Goal: Contribute content: Contribute content

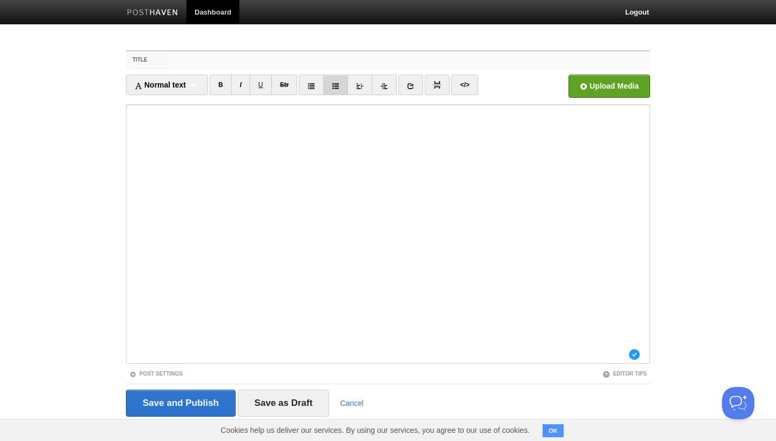
paste input "Not writing enough lately"
type input "Not writing enough lately"
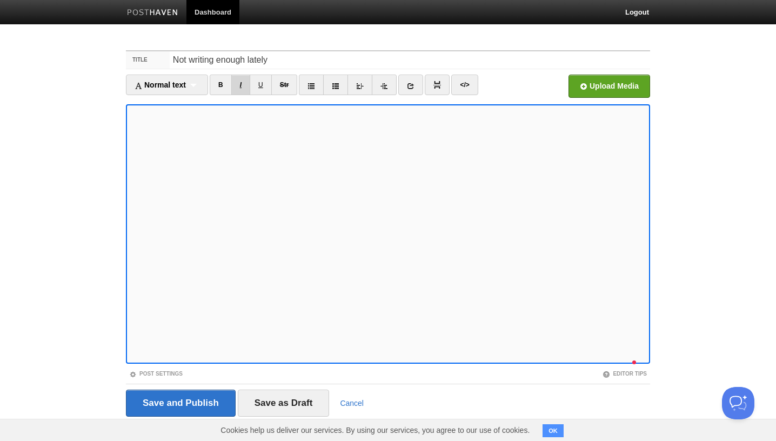
click at [244, 81] on link "I" at bounding box center [240, 85] width 19 height 21
click at [441, 88] on img at bounding box center [437, 85] width 8 height 8
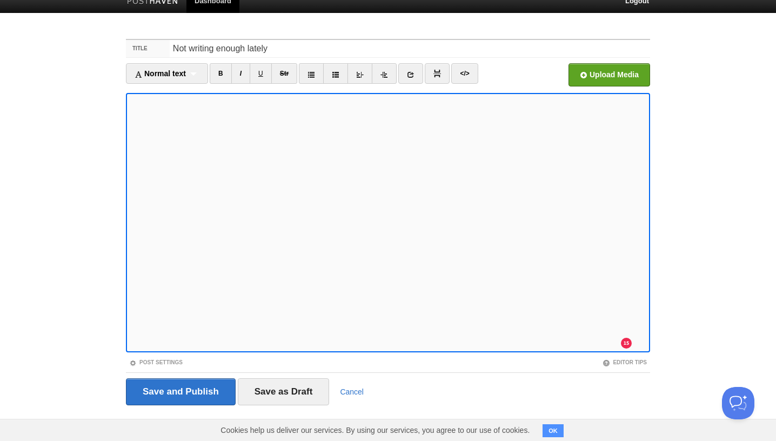
scroll to position [12, 0]
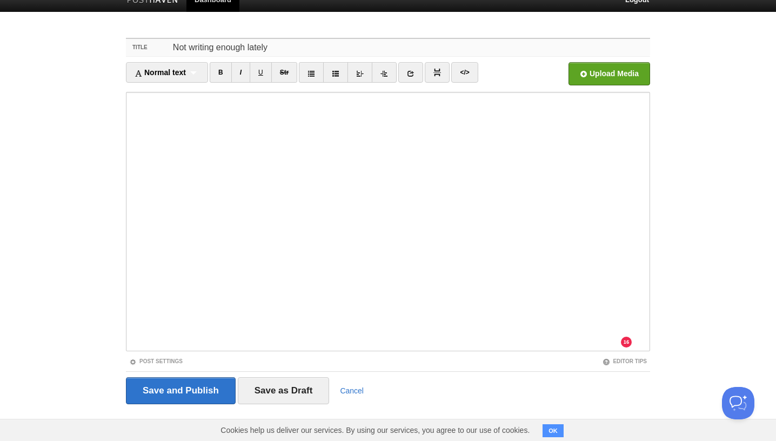
click at [297, 46] on input "Not writing enough lately" at bounding box center [410, 47] width 480 height 17
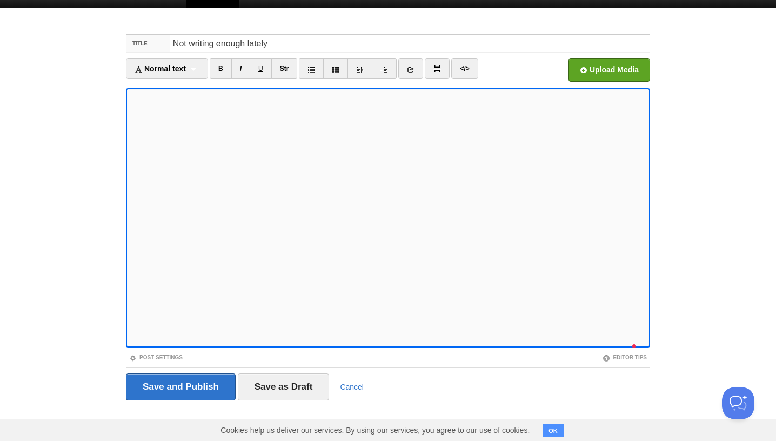
scroll to position [16, 0]
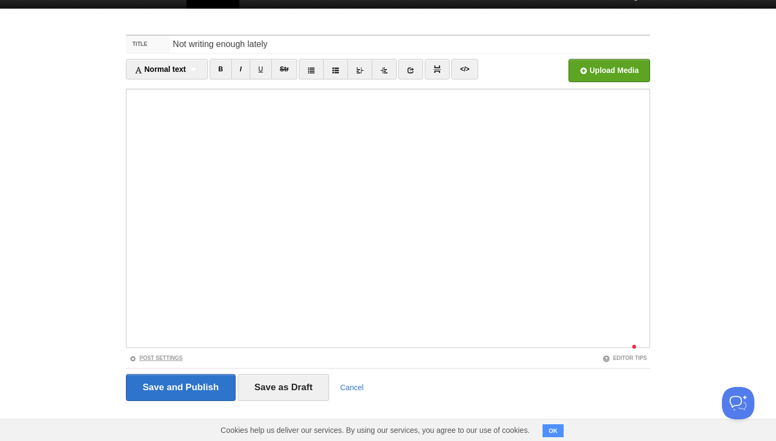
click at [167, 360] on link "Post Settings" at bounding box center [155, 358] width 53 height 6
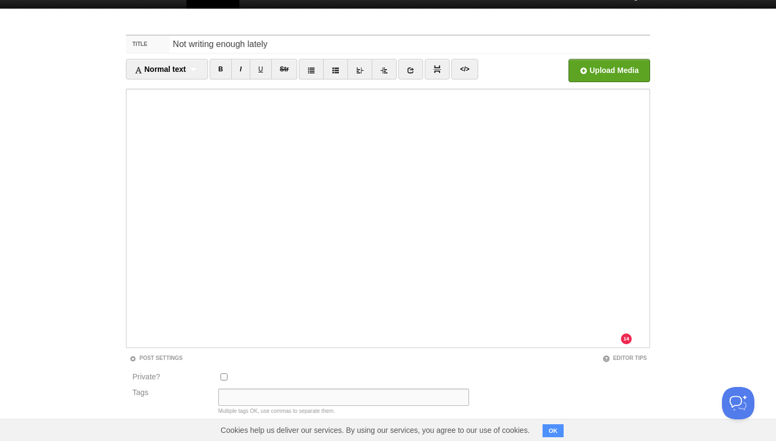
click at [234, 392] on input "Tags" at bounding box center [343, 396] width 251 height 17
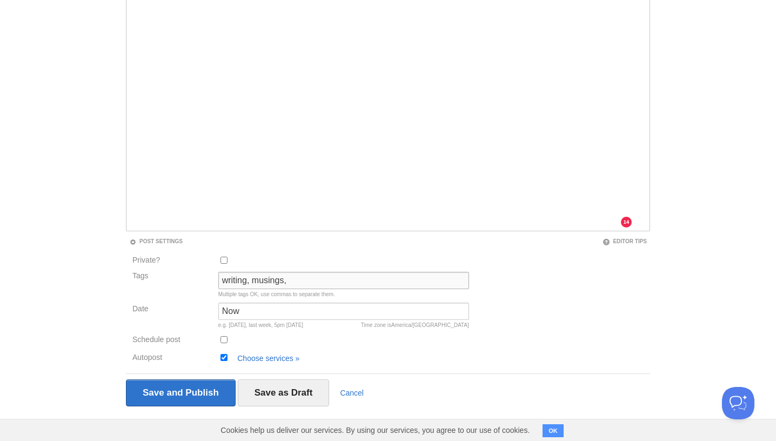
scroll to position [134, 0]
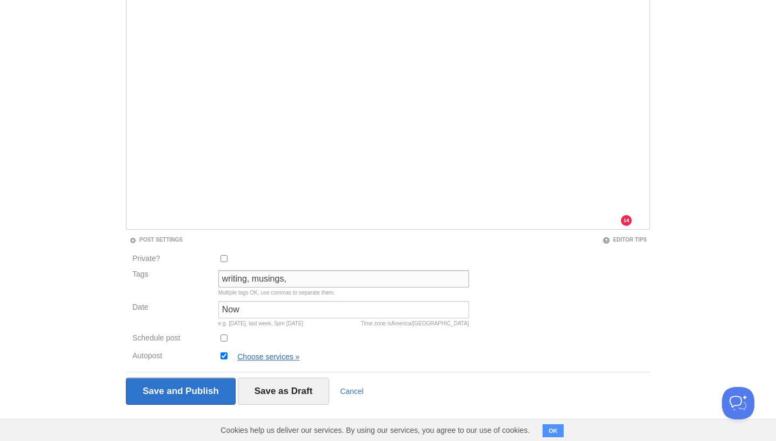
type input "writing, musings,"
click at [275, 352] on link "Choose services »" at bounding box center [268, 356] width 62 height 9
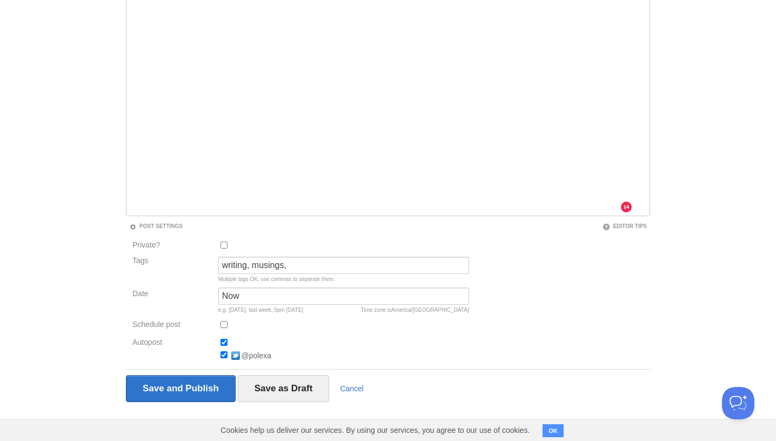
scroll to position [147, 0]
click at [226, 342] on div "Choose services » @polexa" at bounding box center [343, 349] width 257 height 25
click at [223, 342] on input "Autopost" at bounding box center [223, 342] width 7 height 7
checkbox input "false"
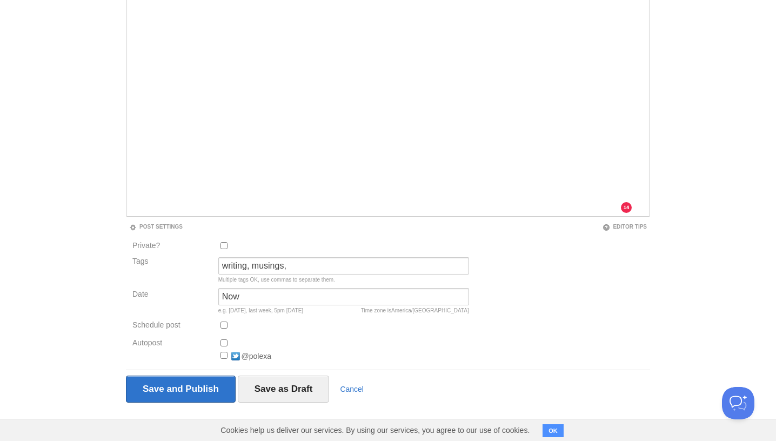
checkbox input "false"
click at [206, 390] on input "Save and Publish" at bounding box center [181, 388] width 110 height 27
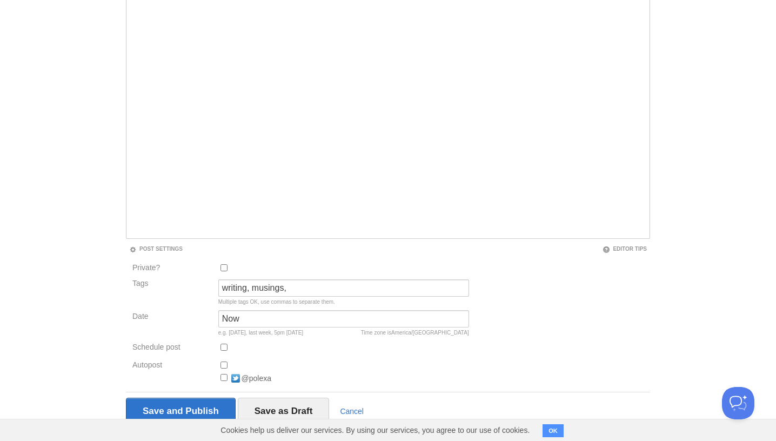
scroll to position [41, 0]
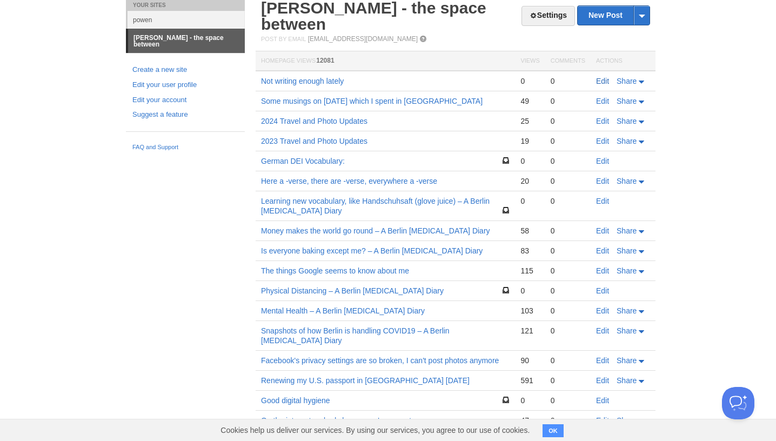
click at [604, 82] on link "Edit" at bounding box center [602, 81] width 13 height 9
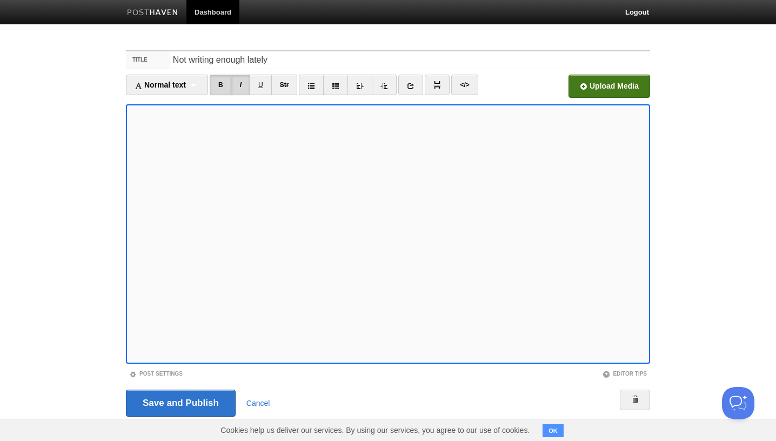
click at [620, 90] on input "file" at bounding box center [283, 89] width 818 height 55
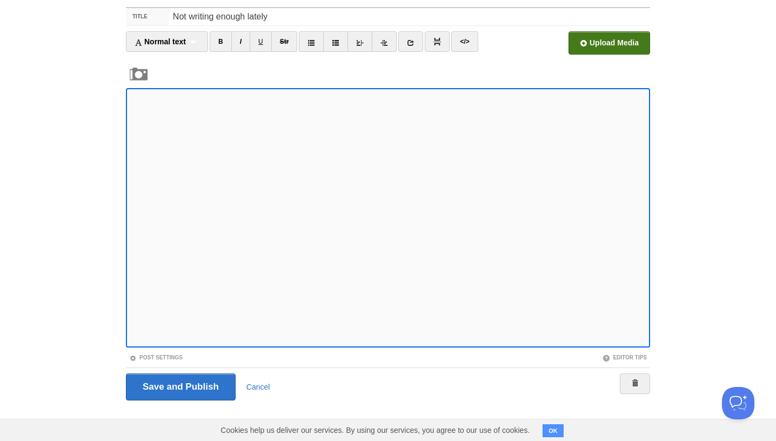
scroll to position [43, 0]
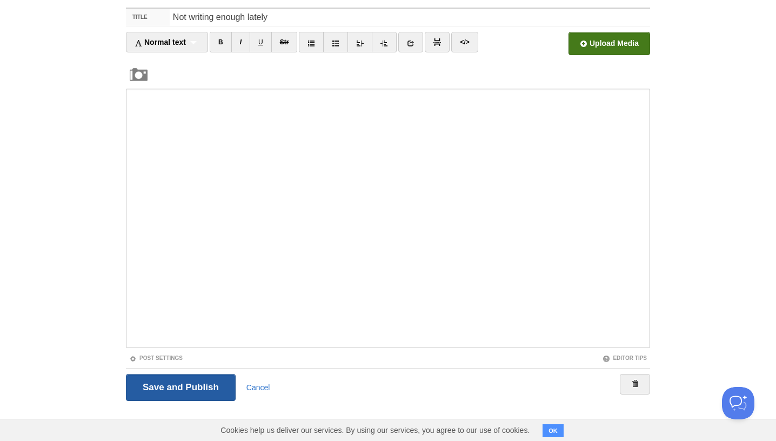
click at [201, 387] on input "Save and Publish" at bounding box center [181, 387] width 110 height 27
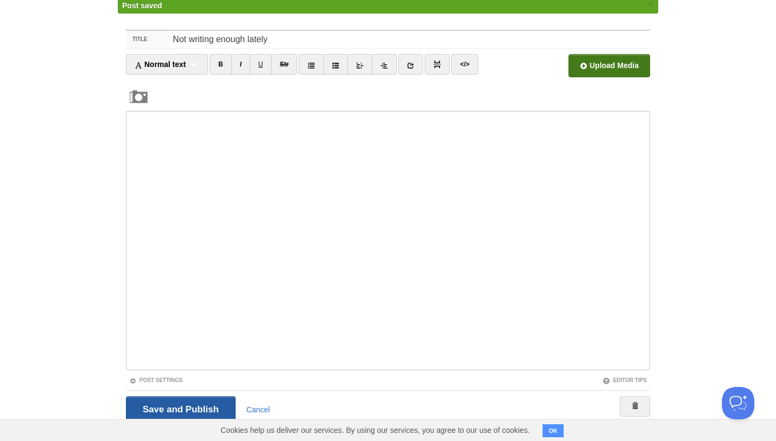
scroll to position [41, 0]
